Goal: Task Accomplishment & Management: Use online tool/utility

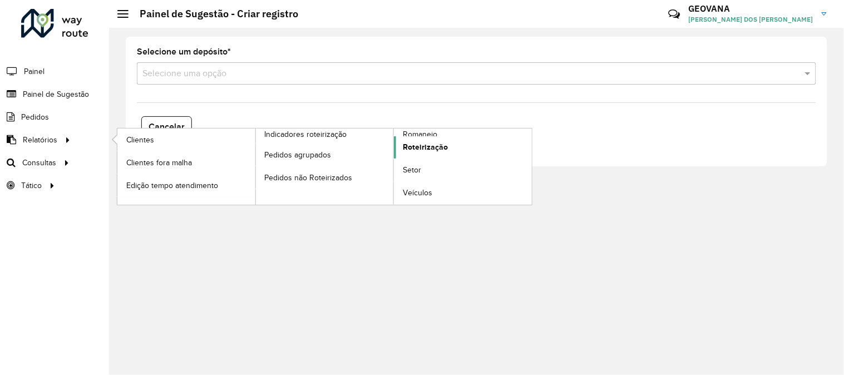
click at [422, 147] on span "Roteirização" at bounding box center [425, 147] width 45 height 12
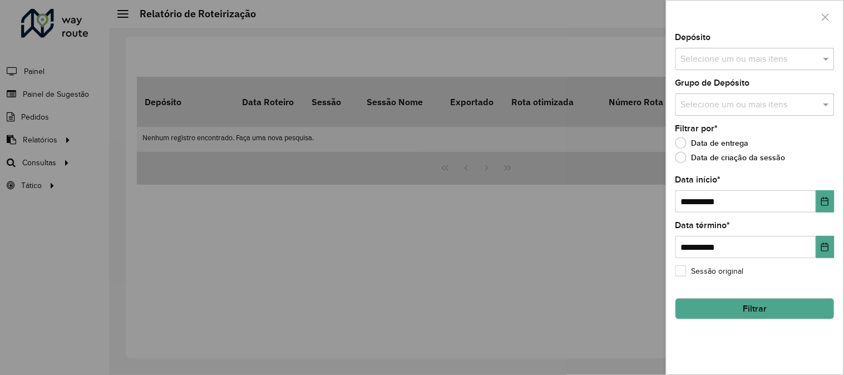
click at [705, 59] on input "text" at bounding box center [749, 59] width 142 height 13
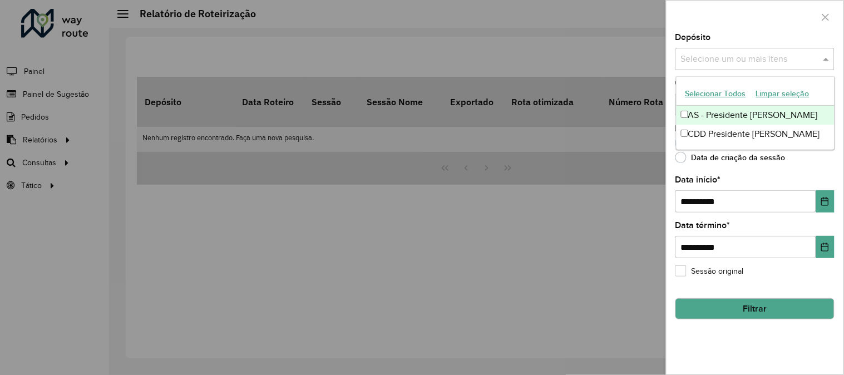
click at [706, 93] on button "Selecionar Todos" at bounding box center [716, 93] width 71 height 17
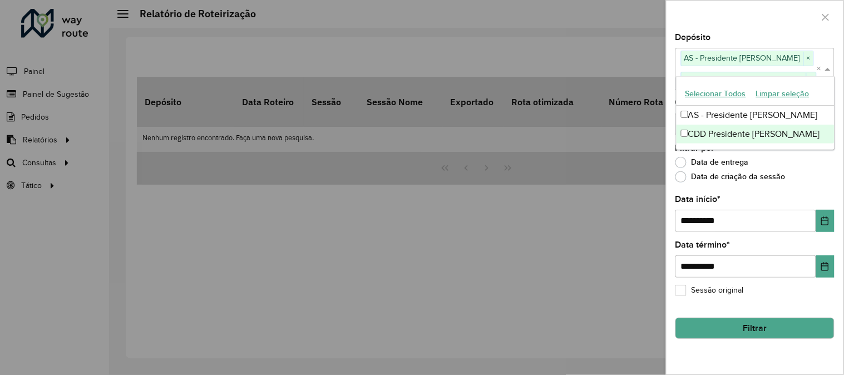
click at [819, 166] on div "Data de entrega" at bounding box center [755, 165] width 159 height 13
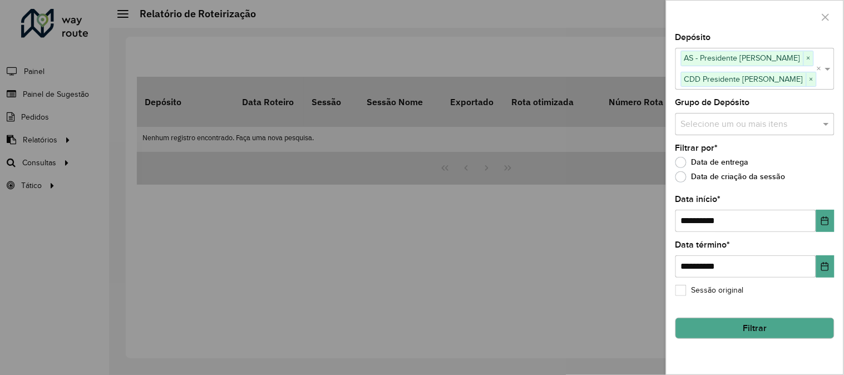
click at [720, 111] on div "Grupo de Depósito Selecione um ou mais itens" at bounding box center [755, 117] width 159 height 37
click at [718, 130] on input "text" at bounding box center [749, 123] width 142 height 13
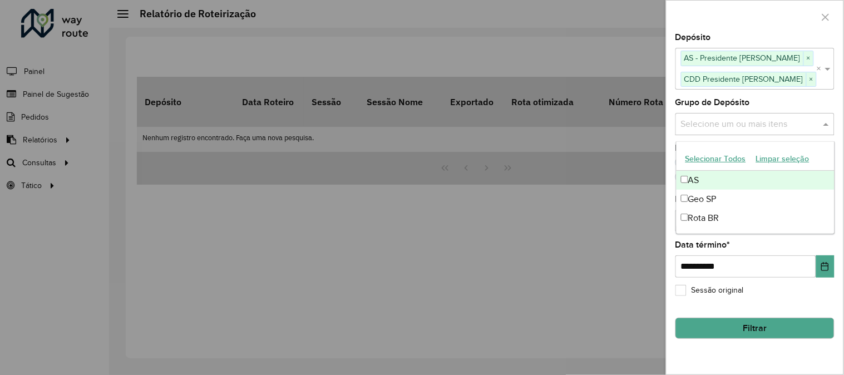
click at [713, 156] on button "Selecionar Todos" at bounding box center [716, 158] width 71 height 17
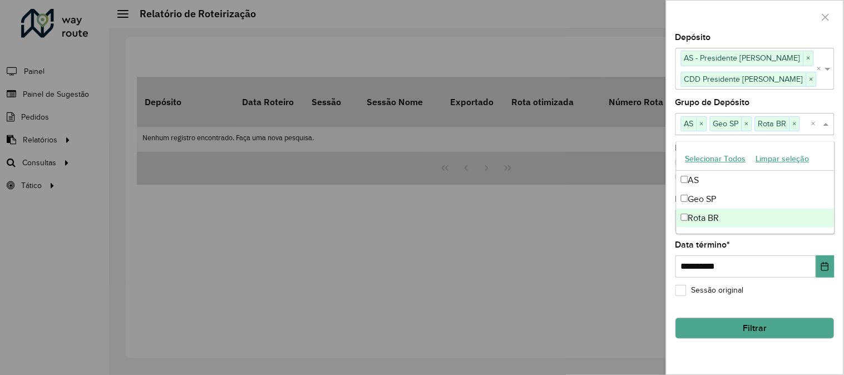
click at [739, 351] on div "**********" at bounding box center [755, 203] width 177 height 341
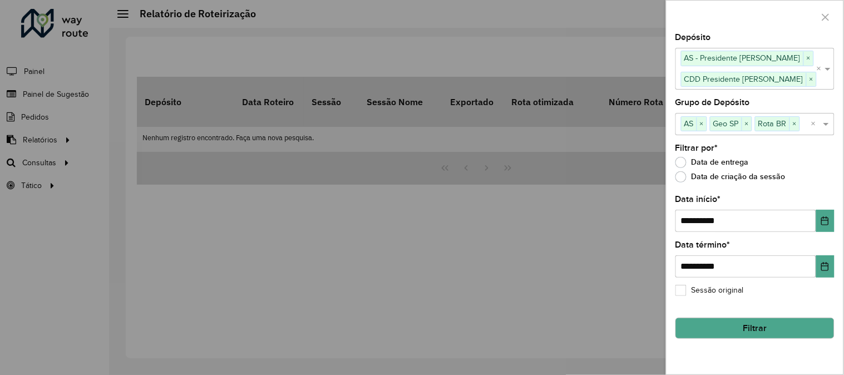
click at [753, 332] on button "Filtrar" at bounding box center [755, 328] width 159 height 21
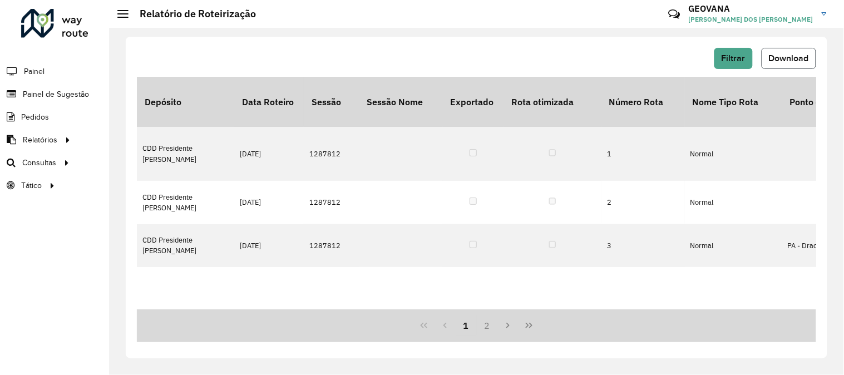
click at [785, 56] on span "Download" at bounding box center [789, 57] width 40 height 9
